Goal: Contribute content

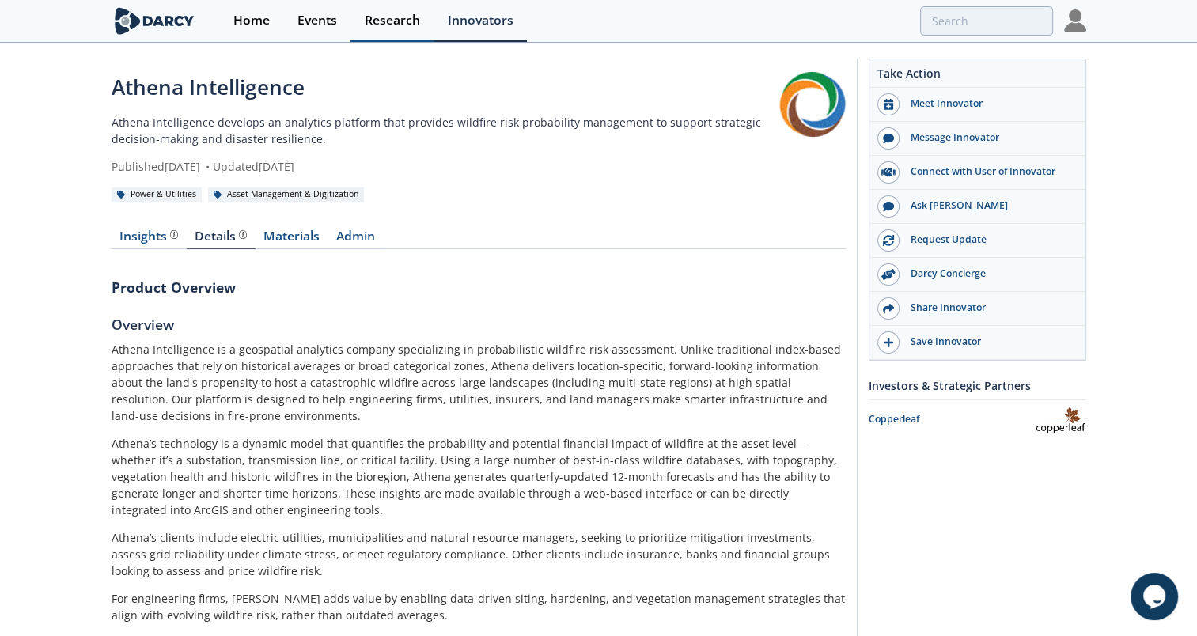
click at [399, 18] on div "Research" at bounding box center [392, 20] width 55 height 13
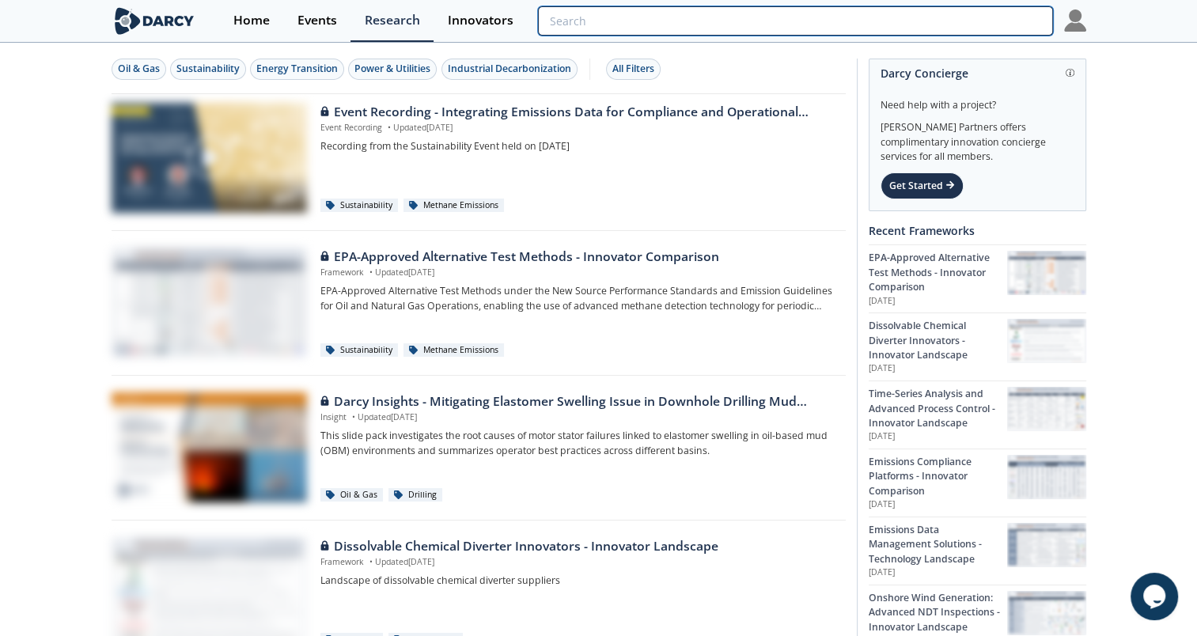
click at [964, 17] on input "search" at bounding box center [795, 20] width 514 height 29
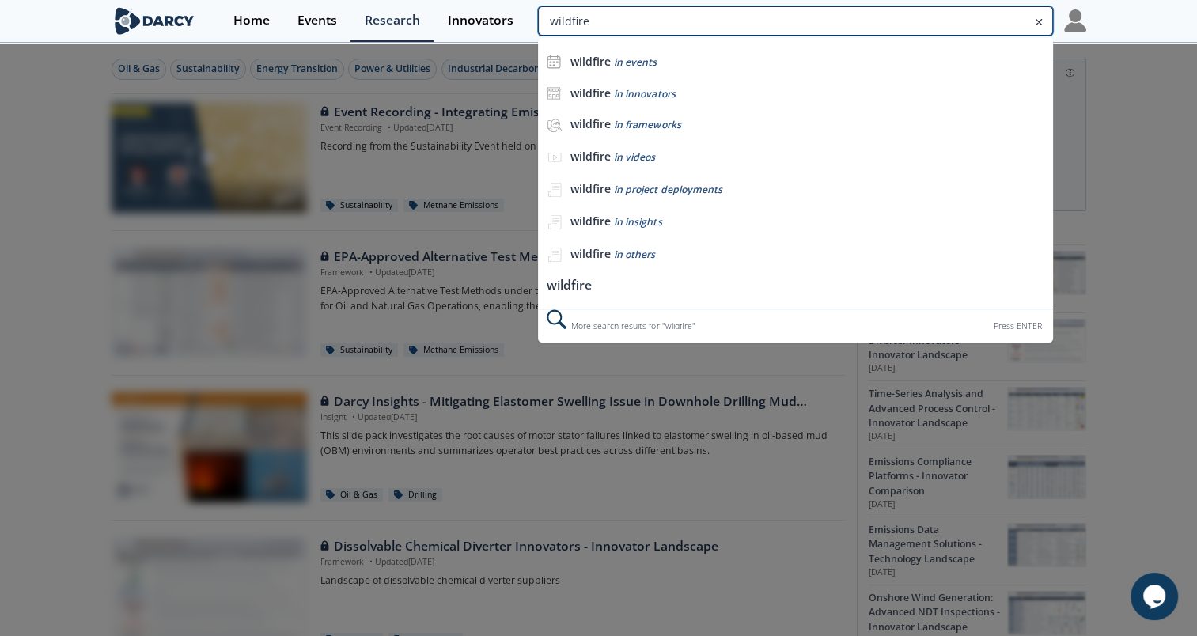
type input "wildfire"
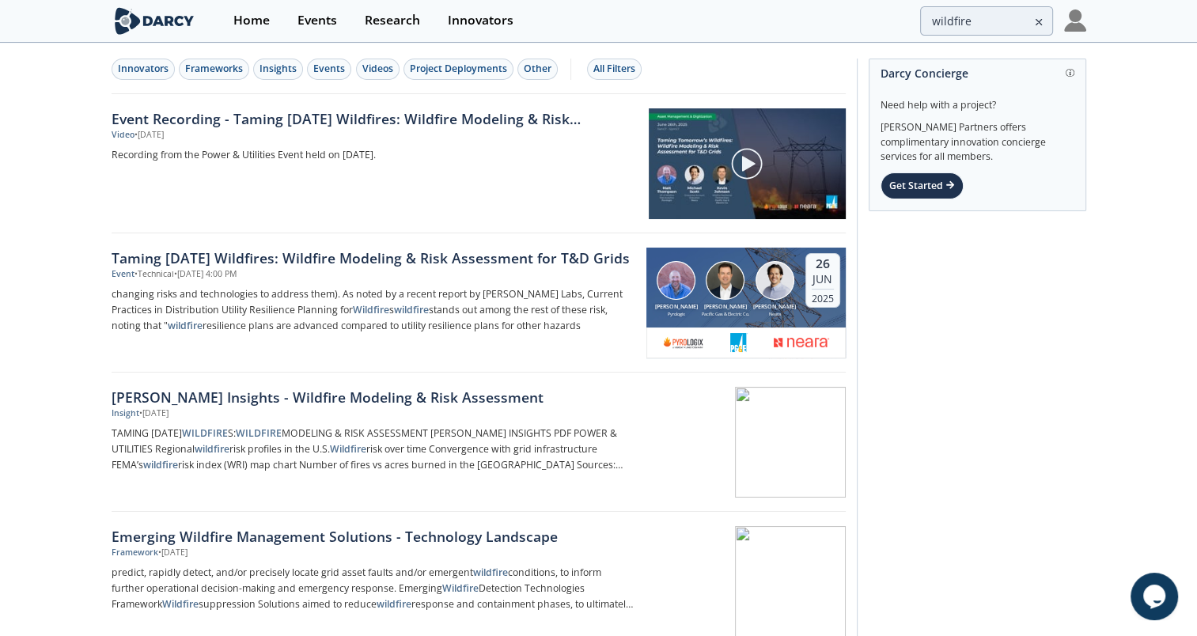
click at [1076, 21] on img at bounding box center [1075, 20] width 22 height 22
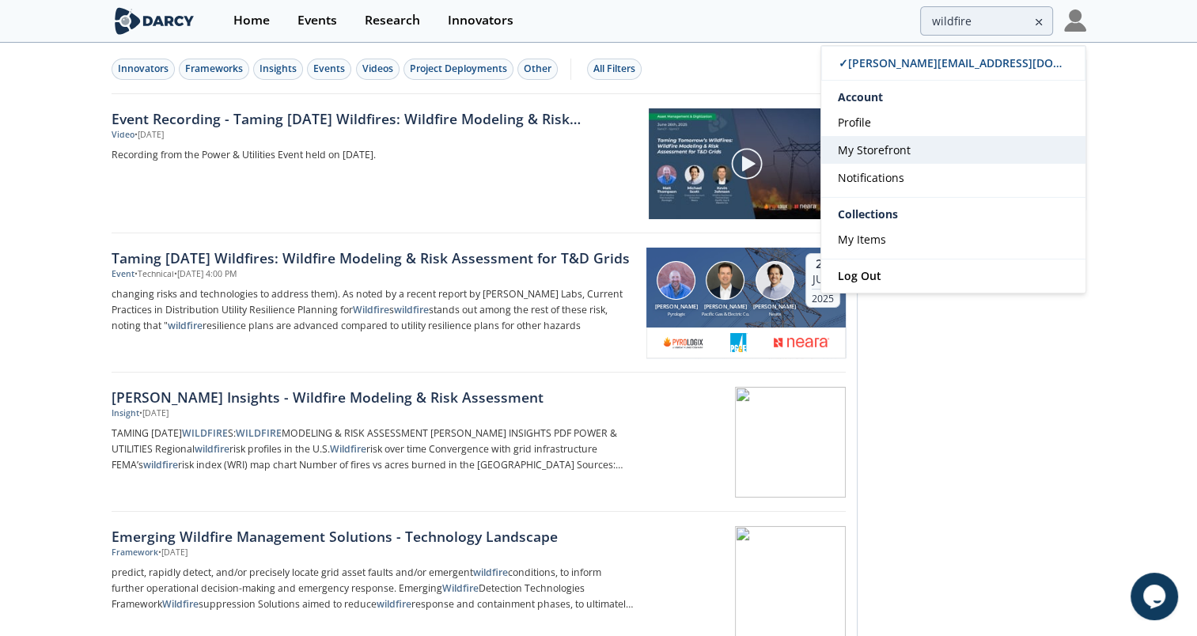
click at [899, 157] on link "My Storefront" at bounding box center [953, 150] width 264 height 28
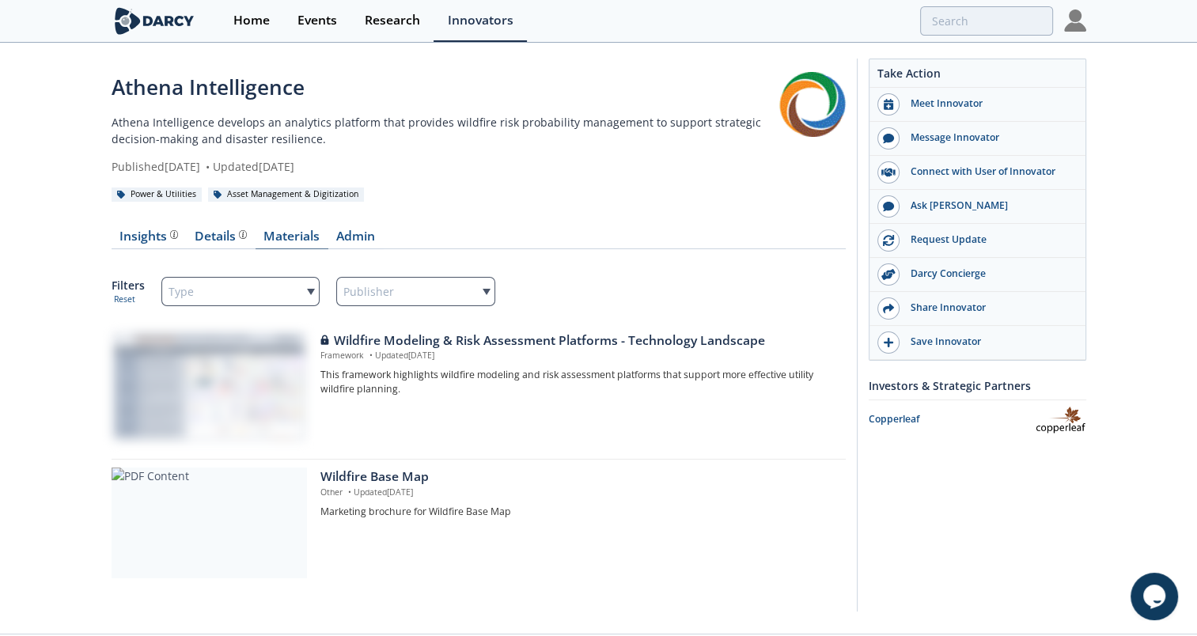
click at [300, 237] on link "Materials" at bounding box center [292, 239] width 73 height 19
click at [357, 231] on link "Admin" at bounding box center [355, 239] width 55 height 19
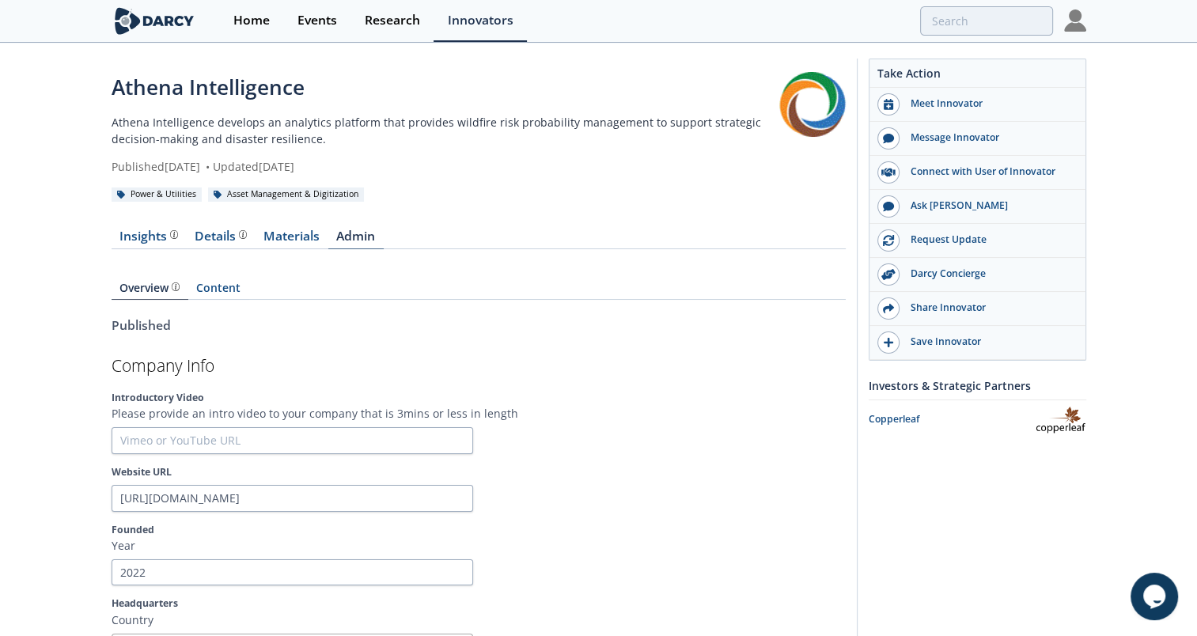
click at [357, 231] on link "Admin" at bounding box center [355, 239] width 55 height 19
click at [218, 284] on link "Content" at bounding box center [218, 290] width 61 height 17
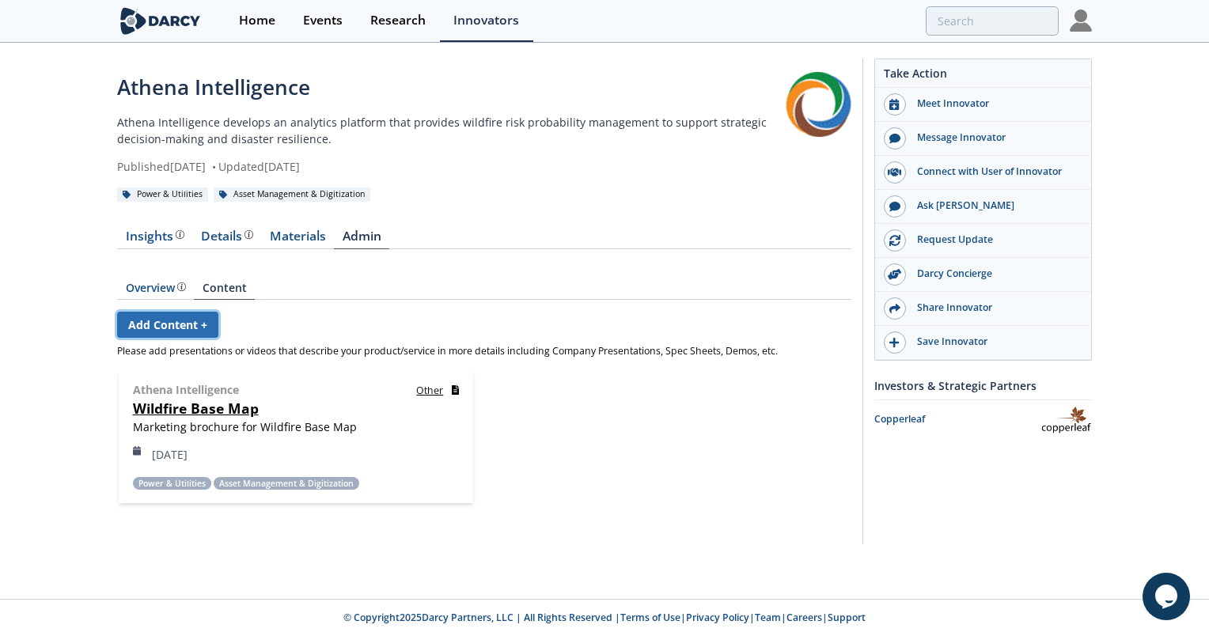
click at [172, 317] on link "Add Content +" at bounding box center [167, 325] width 101 height 26
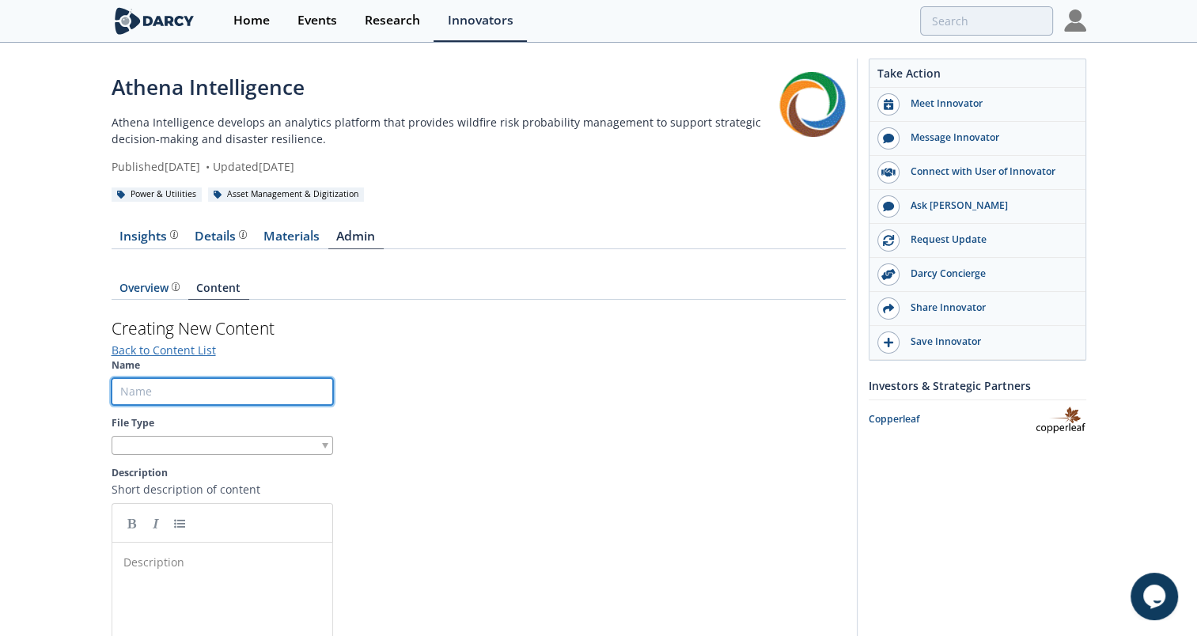
click at [191, 378] on input "Name" at bounding box center [223, 391] width 222 height 27
type input "Wildfire Risk to Financial"
click at [146, 294] on div "Overview" at bounding box center [149, 287] width 60 height 11
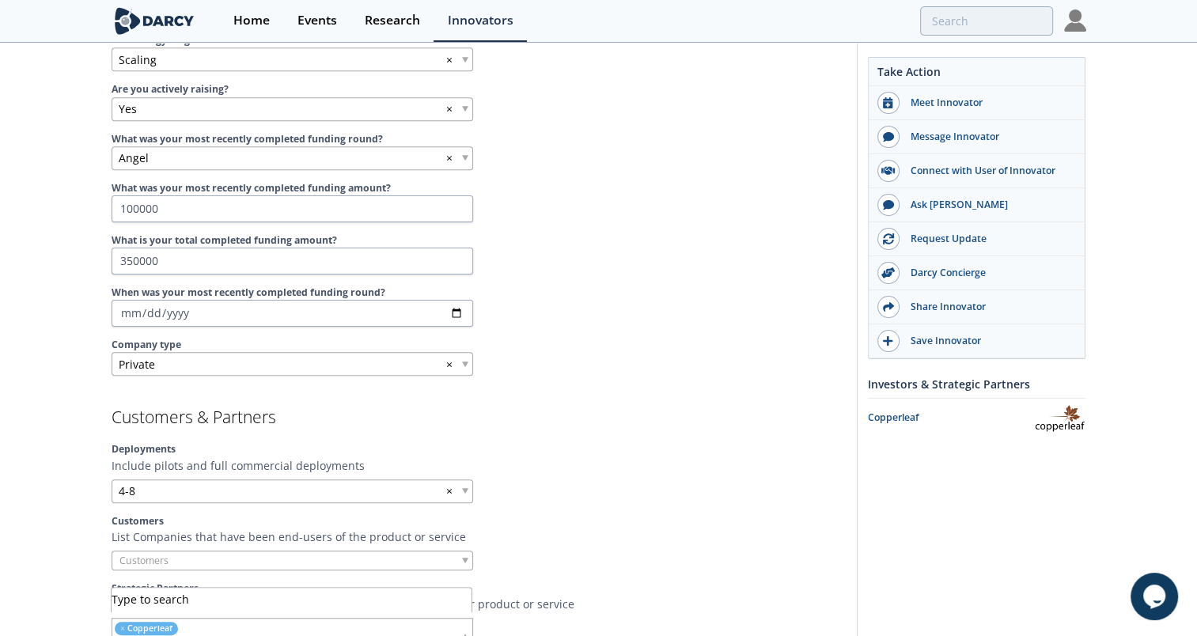
scroll to position [970, 0]
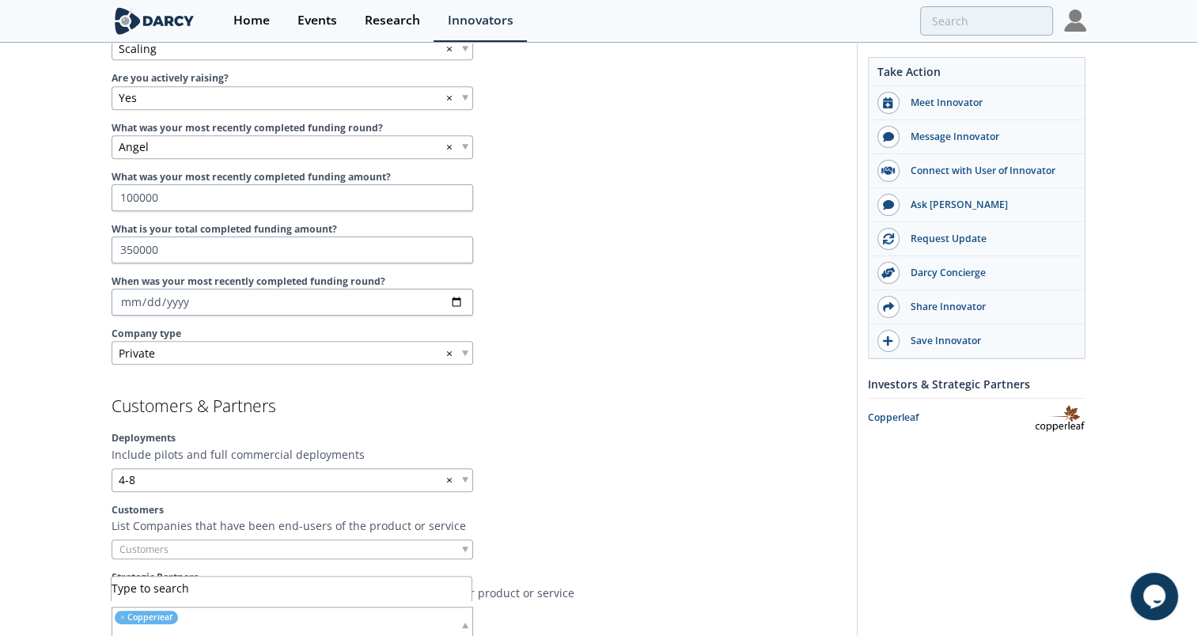
click at [258, 620] on ul "× Copperleaf" at bounding box center [206, 625] width 188 height 35
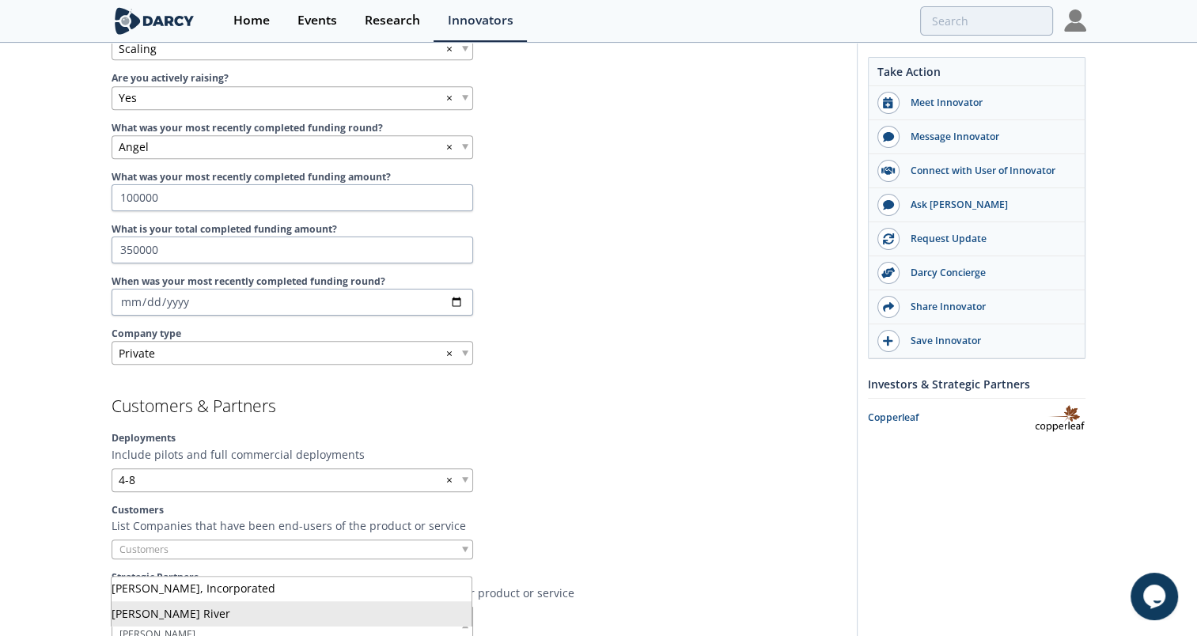
type input "[PERSON_NAME]"
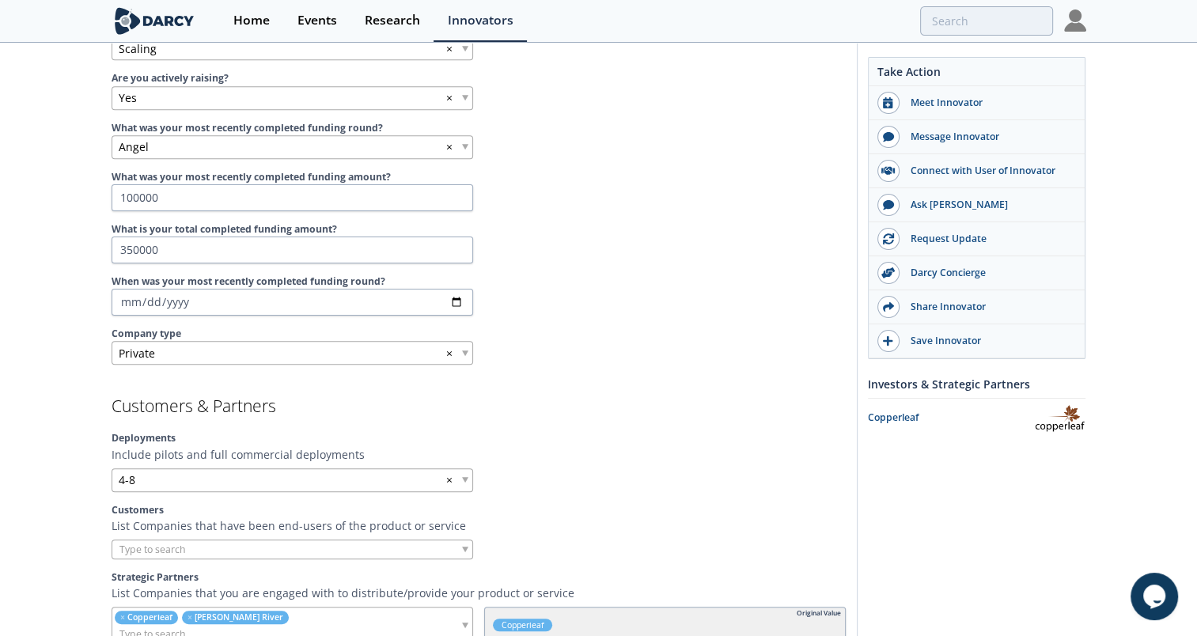
click at [465, 623] on span at bounding box center [465, 626] width 6 height 6
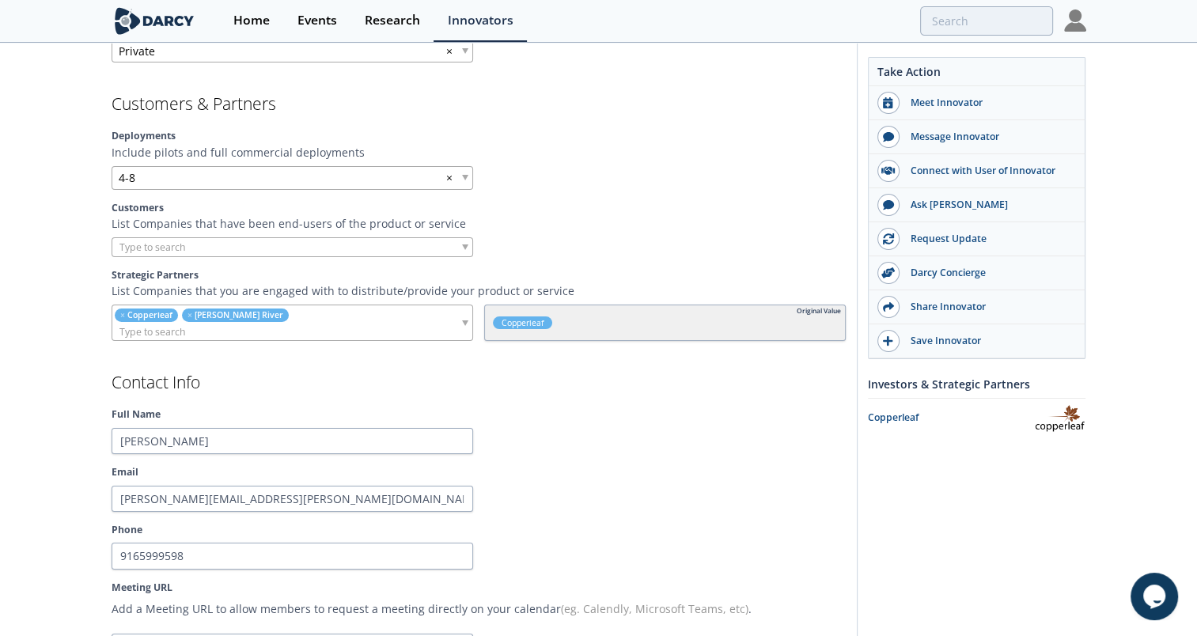
scroll to position [1293, 0]
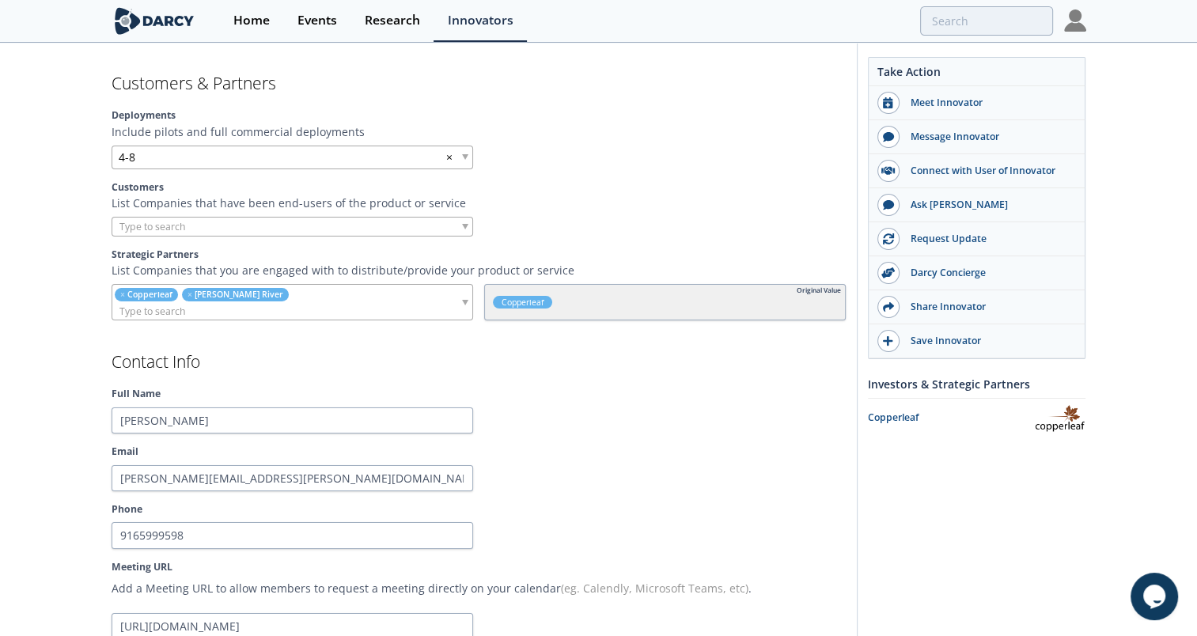
click at [310, 288] on ul "× Copperleaf × [PERSON_NAME] River" at bounding box center [261, 302] width 298 height 35
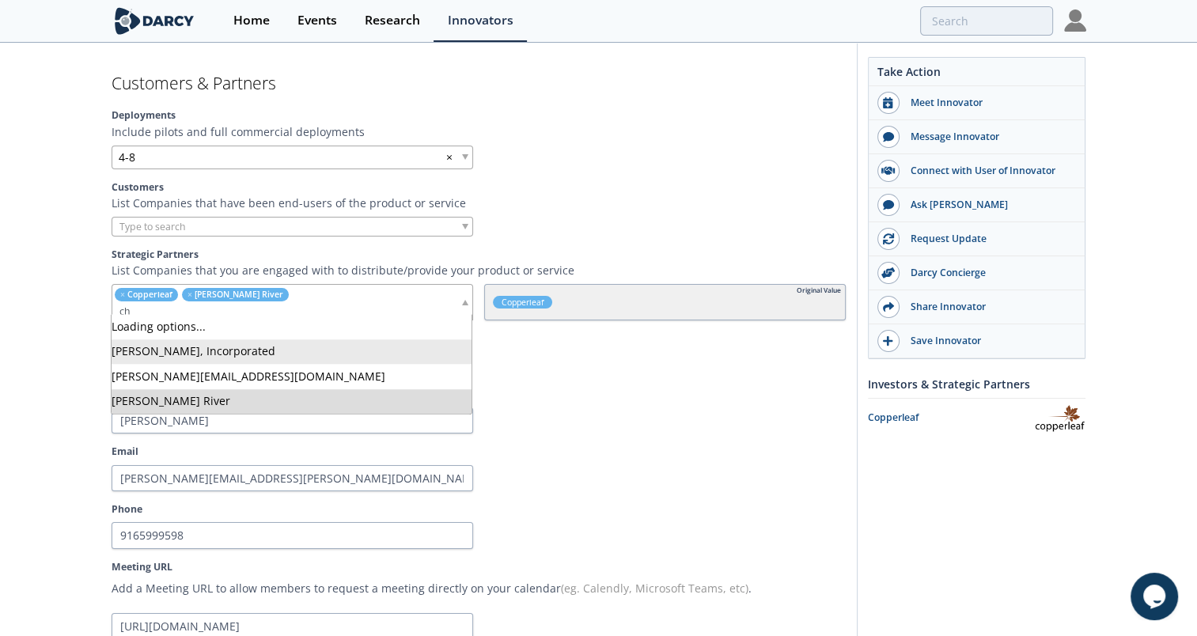
type input "c"
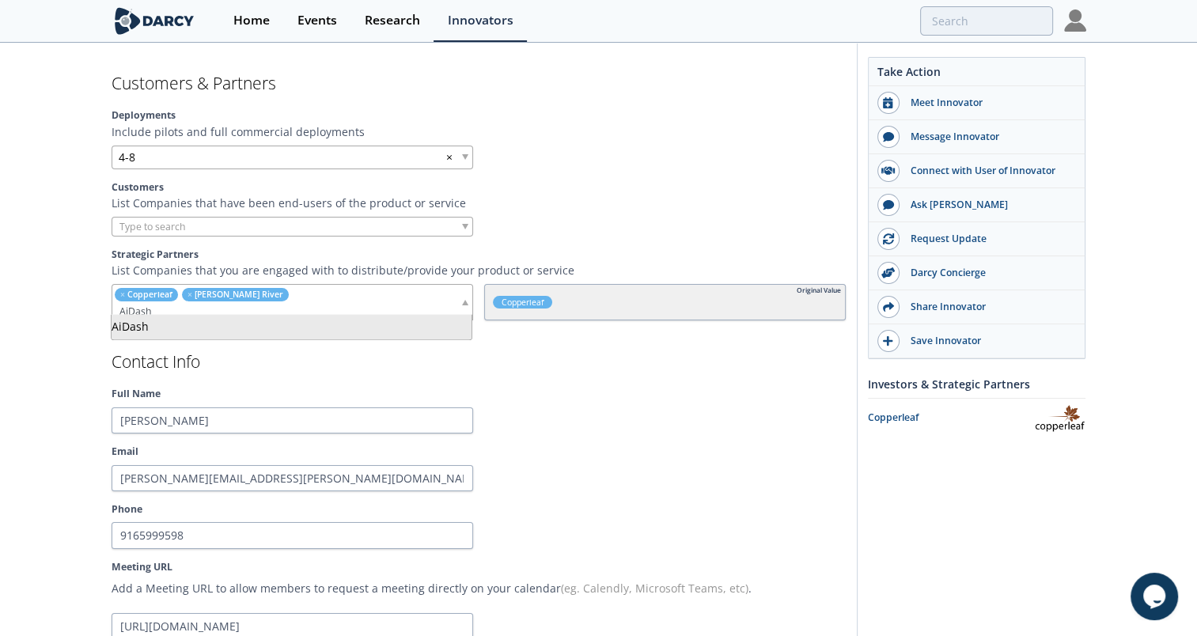
type input "AiDash"
click at [174, 220] on input "search" at bounding box center [172, 226] width 120 height 17
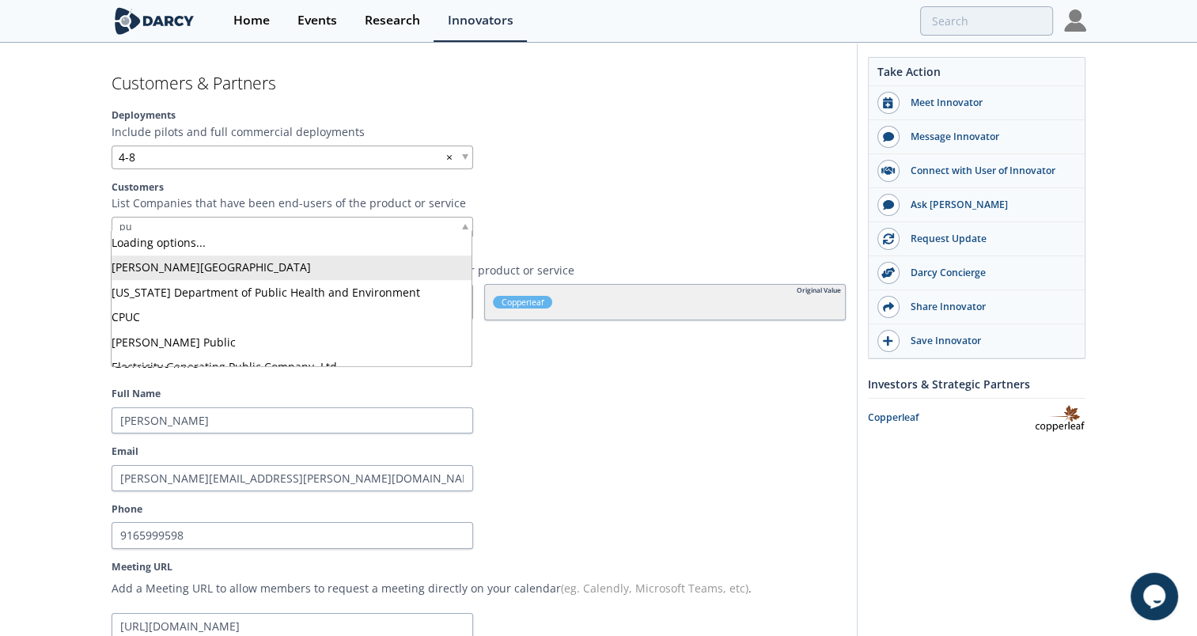
type input "p"
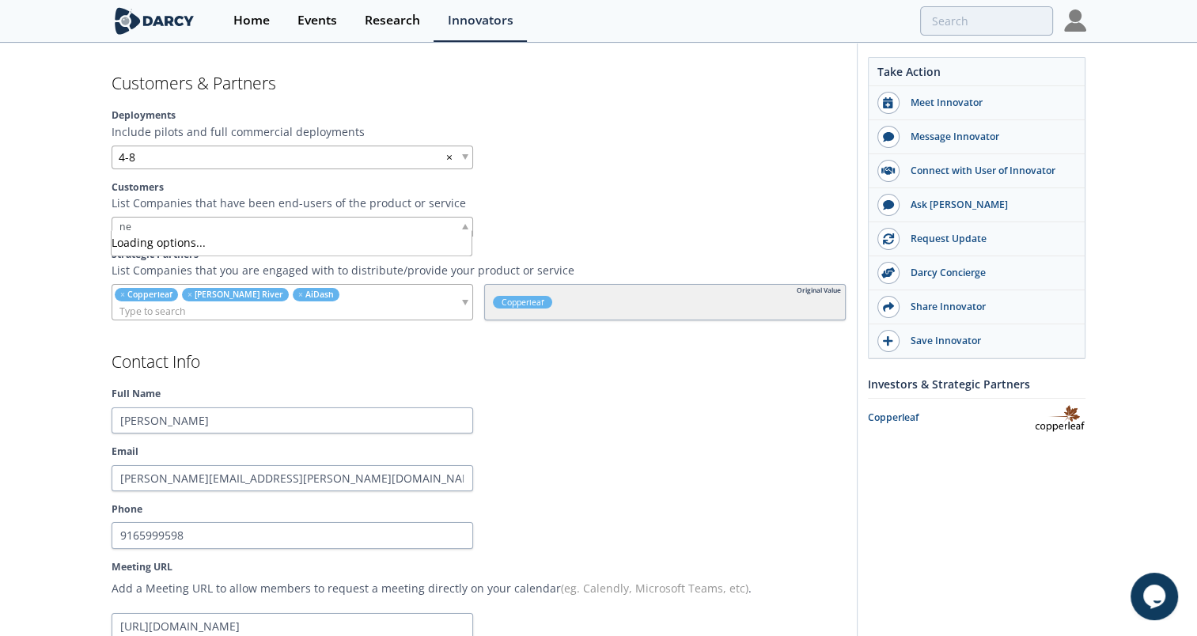
type input "n"
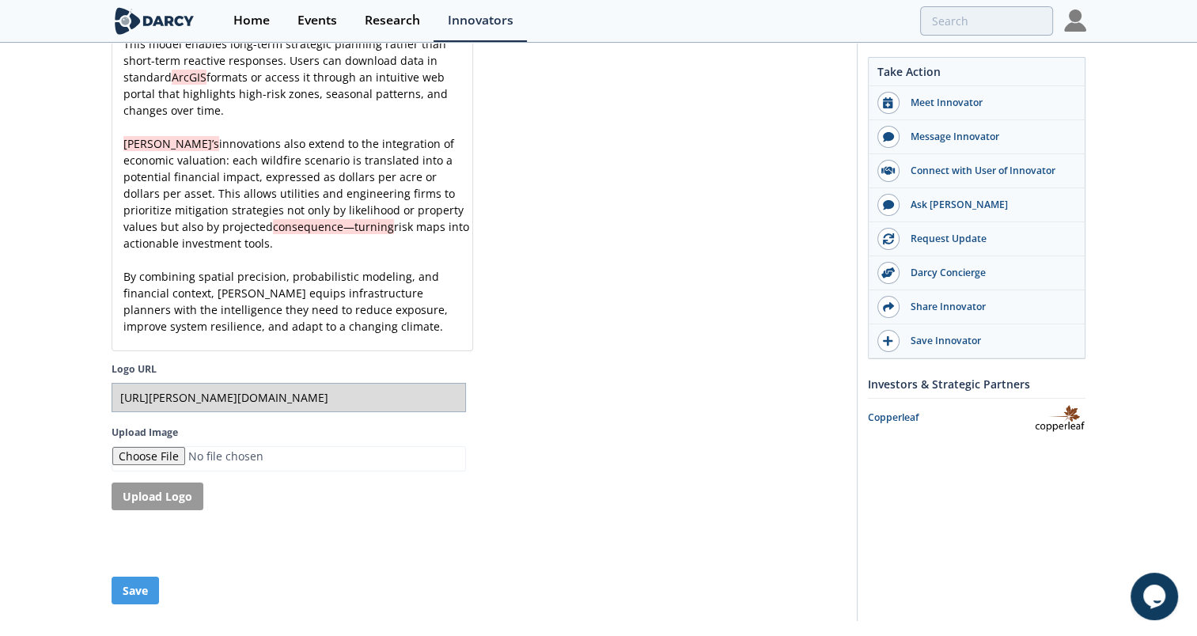
scroll to position [4222, 0]
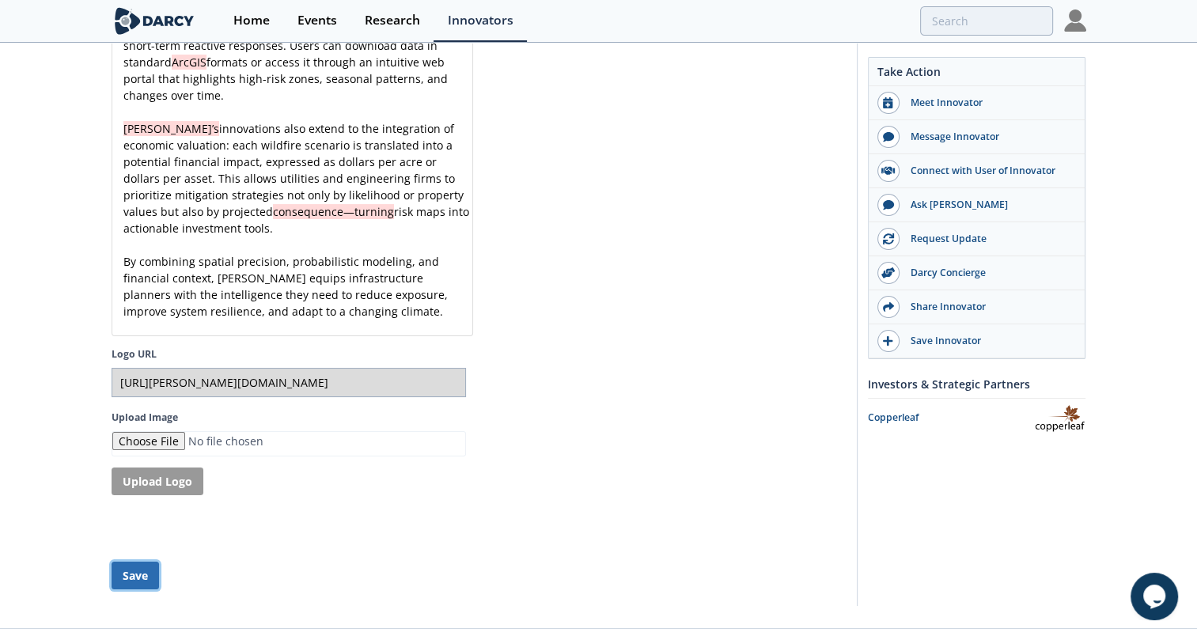
click at [134, 562] on button "Save" at bounding box center [135, 576] width 47 height 28
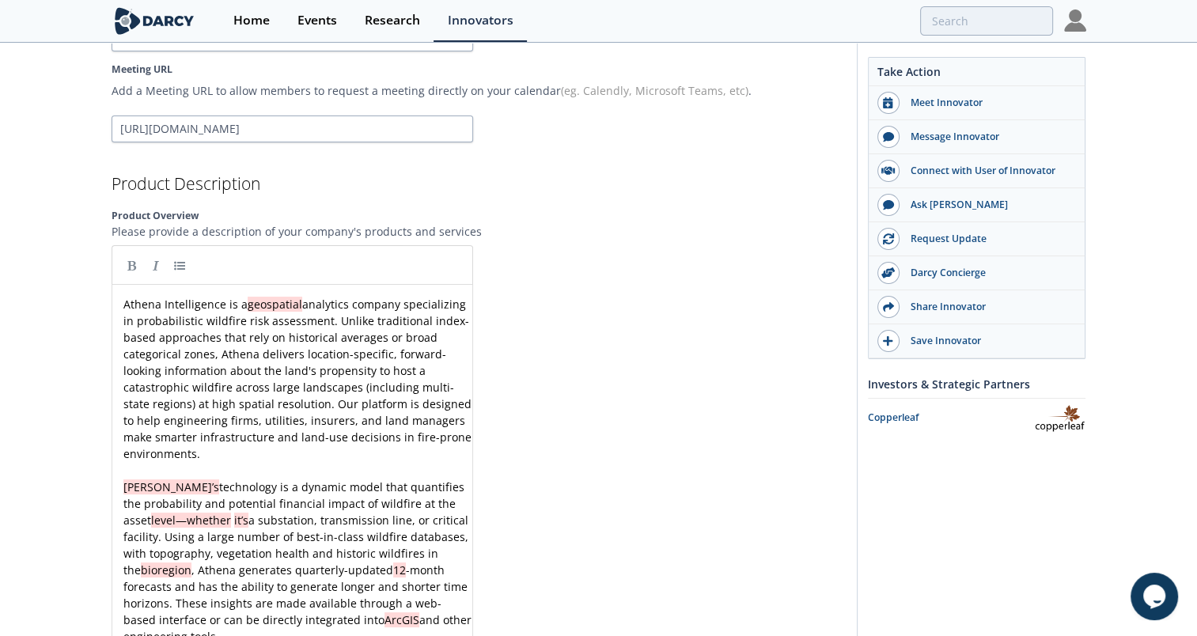
scroll to position [0, 0]
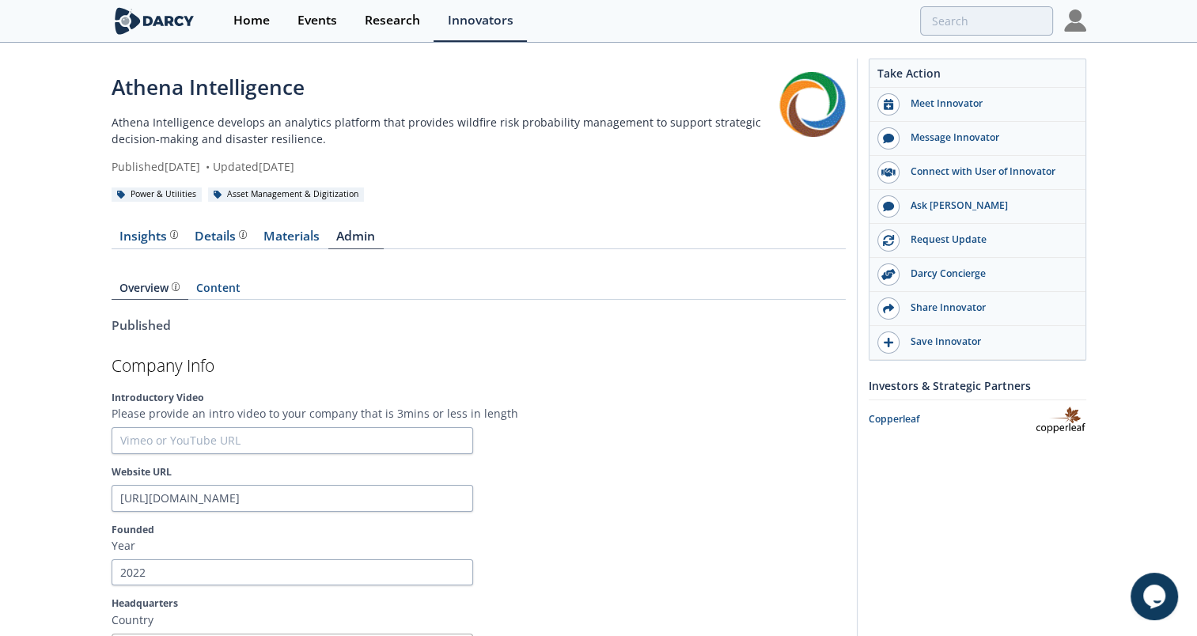
click at [220, 278] on div "Overview Content" at bounding box center [479, 282] width 734 height 45
click at [220, 282] on link "Content" at bounding box center [218, 290] width 61 height 17
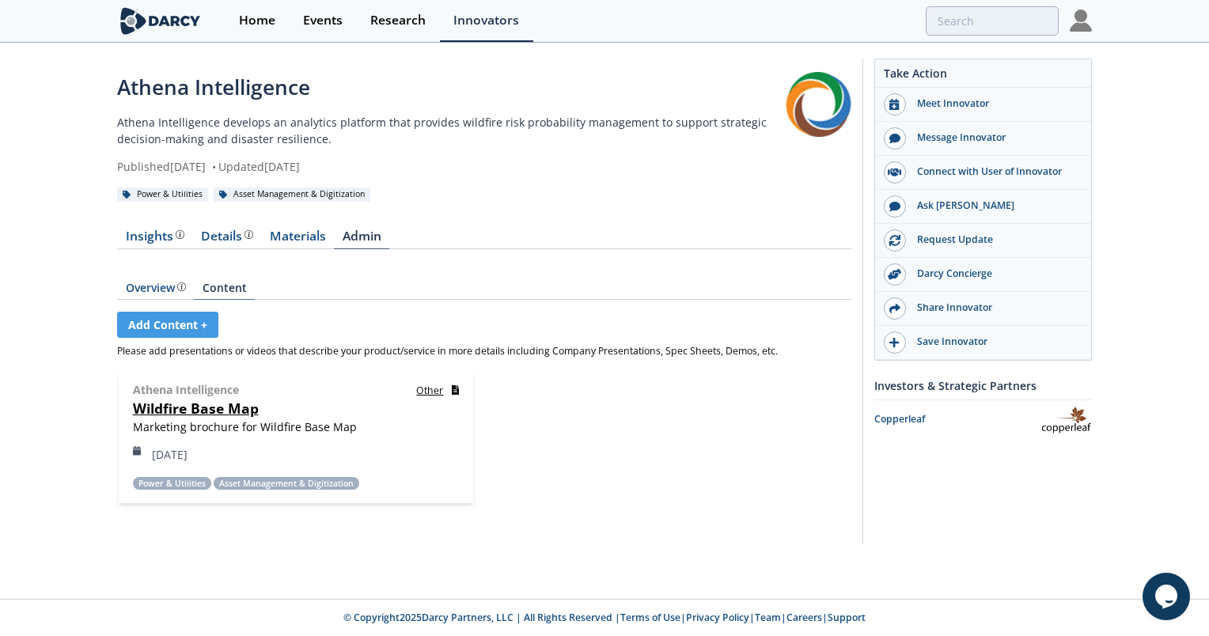
click at [220, 282] on link "Content" at bounding box center [224, 290] width 61 height 17
click at [173, 322] on link "Add Content +" at bounding box center [167, 325] width 101 height 26
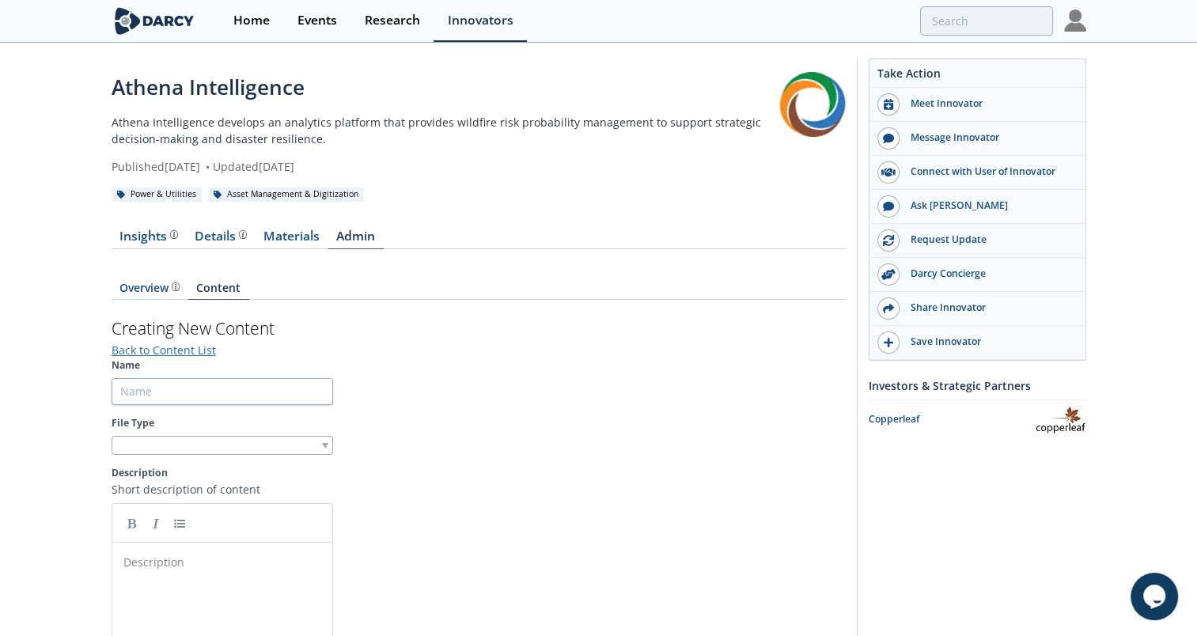
click at [208, 408] on section "Name File Type Description Short description of content Description ​ /200 char…" at bounding box center [479, 587] width 734 height 459
click at [214, 395] on input "Name" at bounding box center [223, 391] width 222 height 27
type input "Wildfire Risk to Financial Impact"
click at [329, 448] on div at bounding box center [223, 446] width 222 height 20
